Goal: Task Accomplishment & Management: Complete application form

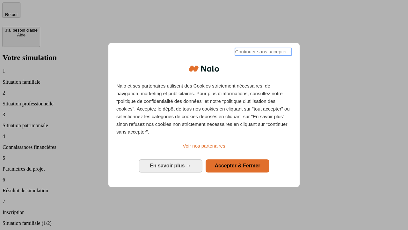
click at [263, 53] on span "Continuer sans accepter →" at bounding box center [263, 52] width 57 height 8
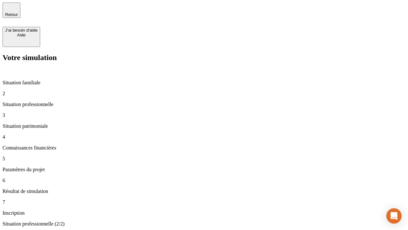
type input "30 000"
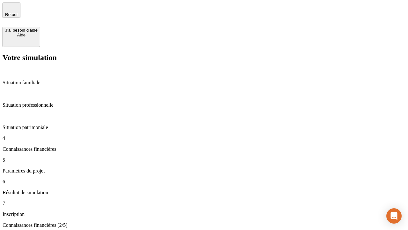
scroll to position [37, 0]
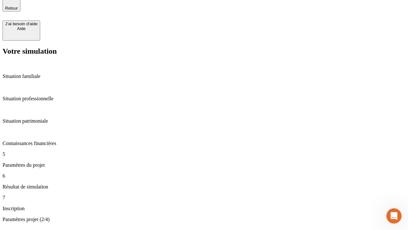
type input "25"
type input "64"
type input "1 000"
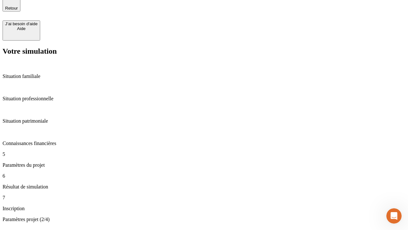
type input "640"
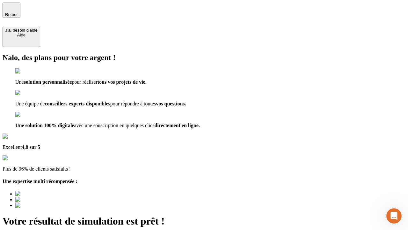
type input "[EMAIL_ADDRESS][PERSON_NAME][DOMAIN_NAME]"
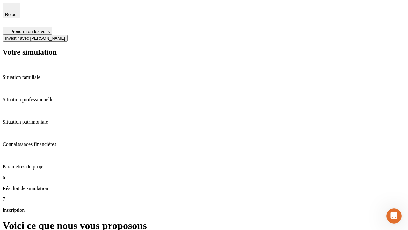
click at [65, 36] on span "Investir avec [PERSON_NAME]" at bounding box center [35, 38] width 60 height 5
